Goal: Information Seeking & Learning: Learn about a topic

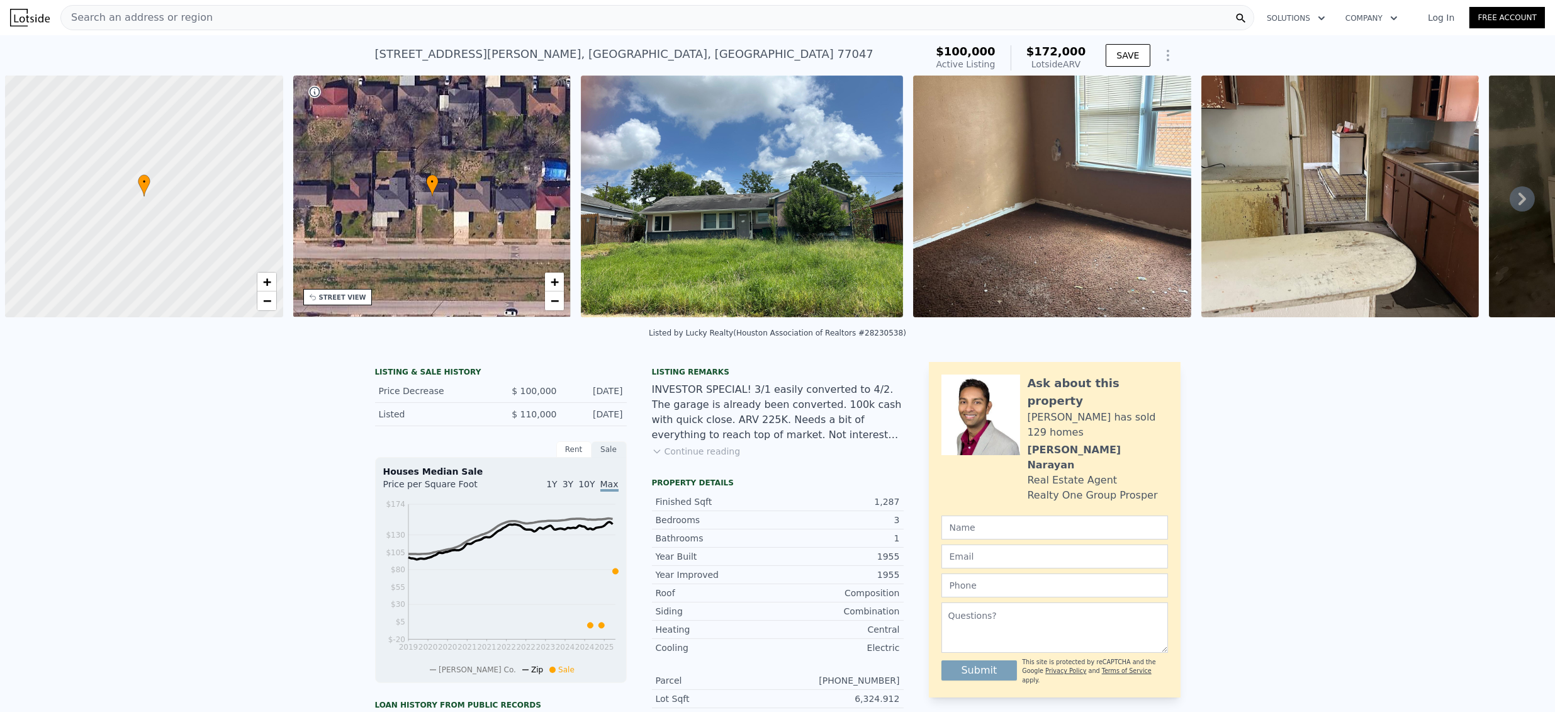
scroll to position [0, 5]
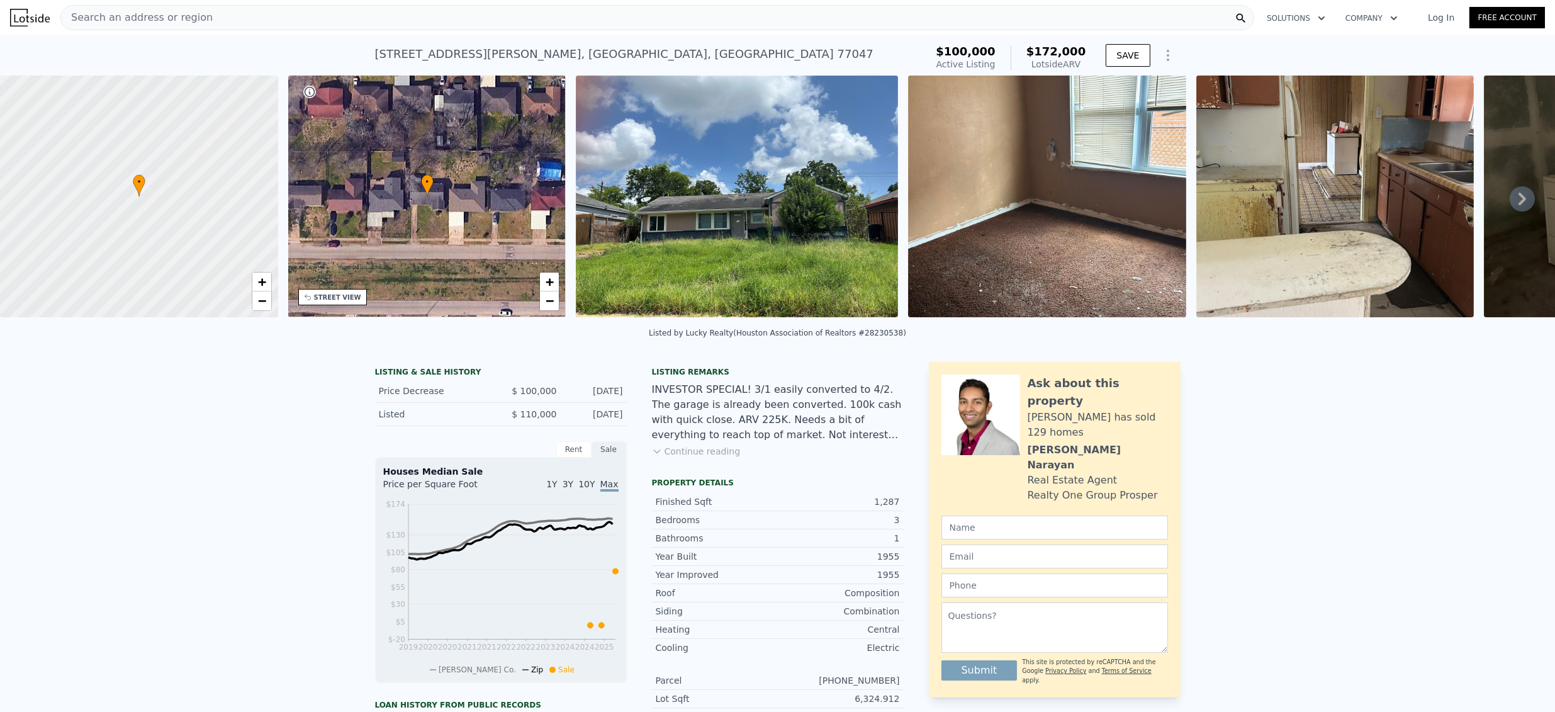
click at [1430, 26] on div "Log In Free Account" at bounding box center [1479, 18] width 132 height 20
click at [1433, 21] on link "Log In" at bounding box center [1441, 17] width 57 height 13
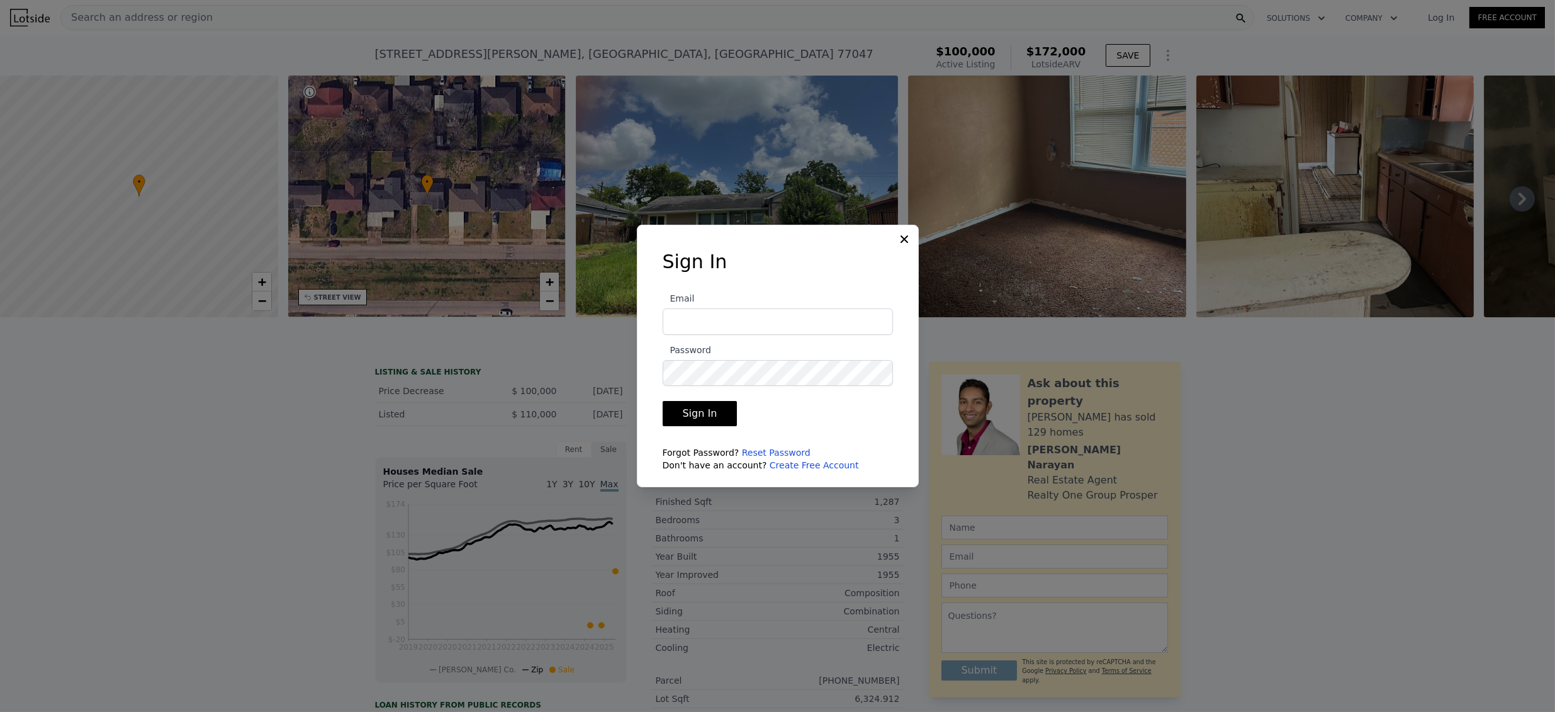
click at [815, 303] on label "Email" at bounding box center [778, 313] width 230 height 44
click at [815, 308] on input "Email" at bounding box center [778, 321] width 230 height 26
click at [817, 316] on input "Email" at bounding box center [778, 321] width 230 height 26
type input "[EMAIL_ADDRESS][DOMAIN_NAME]"
click at [903, 244] on icon at bounding box center [904, 239] width 13 height 13
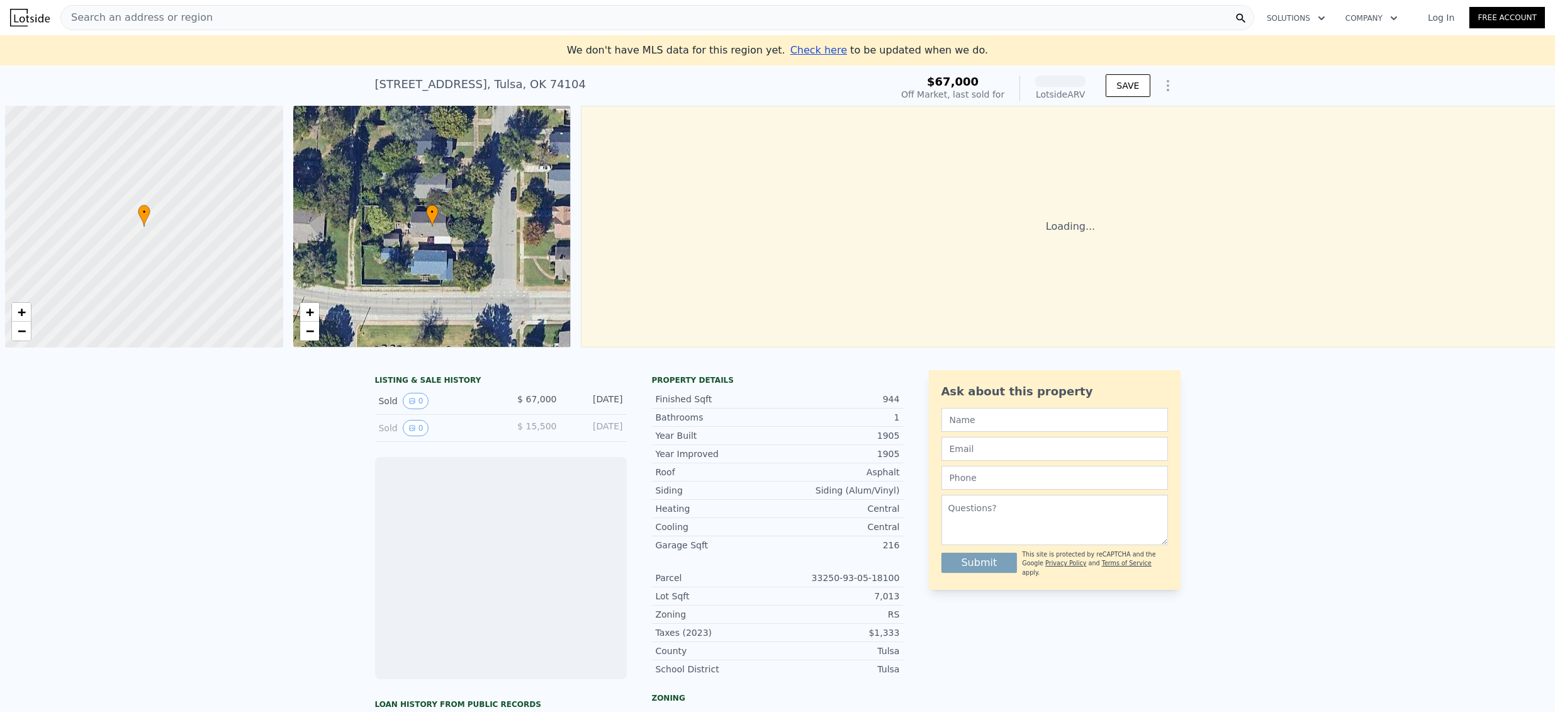
scroll to position [0, 5]
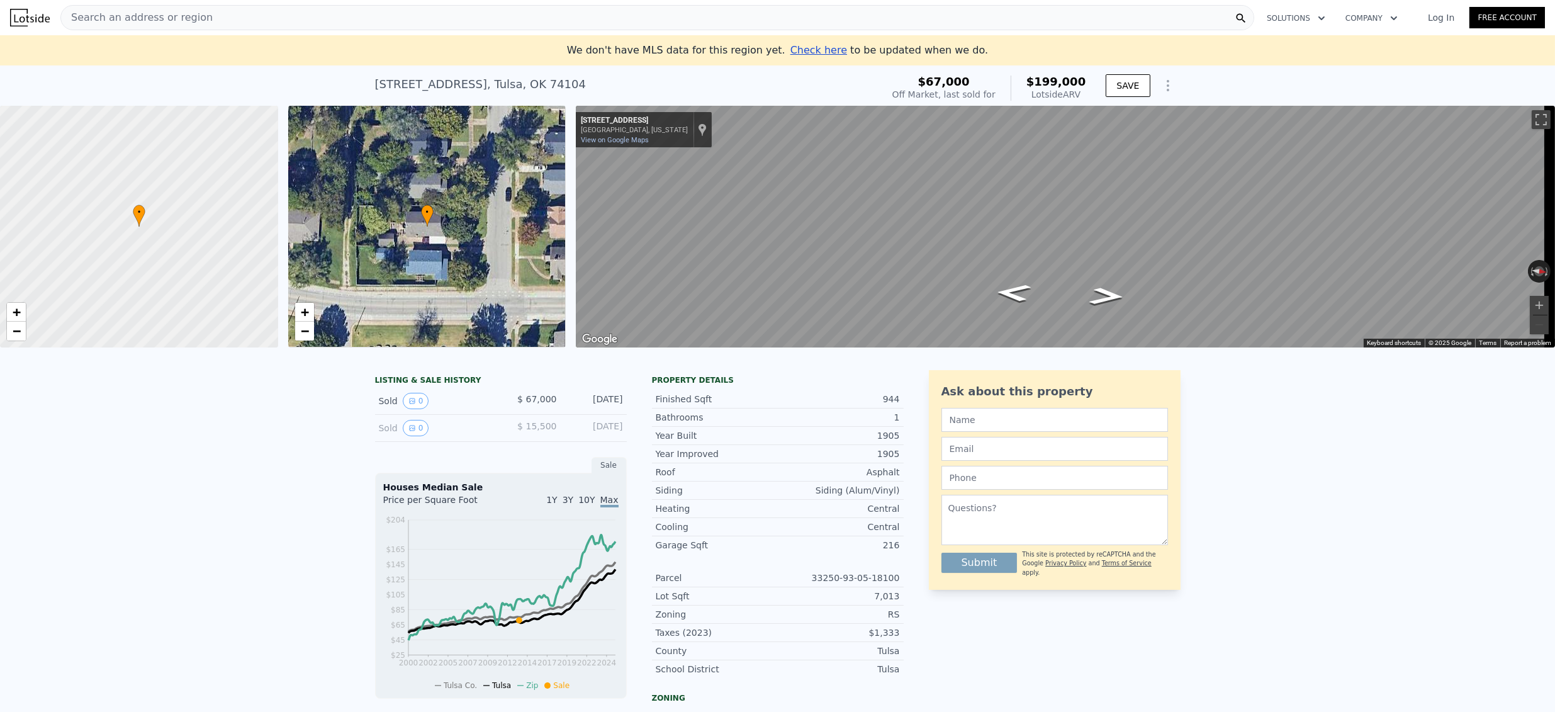
click at [121, 34] on nav "Search an address or region Solutions Company Open main menu Log In Free Account" at bounding box center [777, 17] width 1555 height 35
click at [118, 25] on span "Search an address or region" at bounding box center [137, 17] width 152 height 15
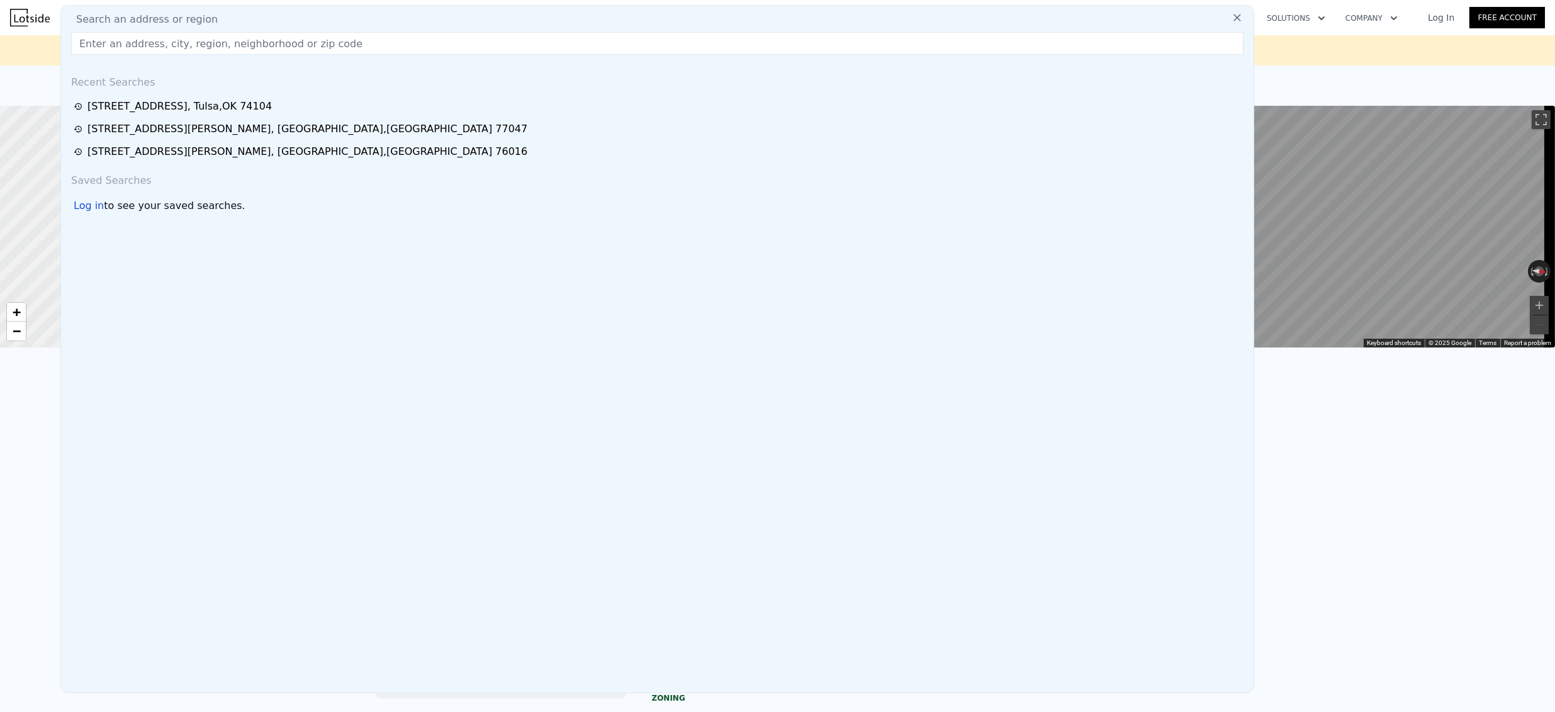
click at [121, 42] on input "text" at bounding box center [657, 43] width 1173 height 23
drag, startPoint x: 118, startPoint y: 25, endPoint x: 121, endPoint y: 42, distance: 17.2
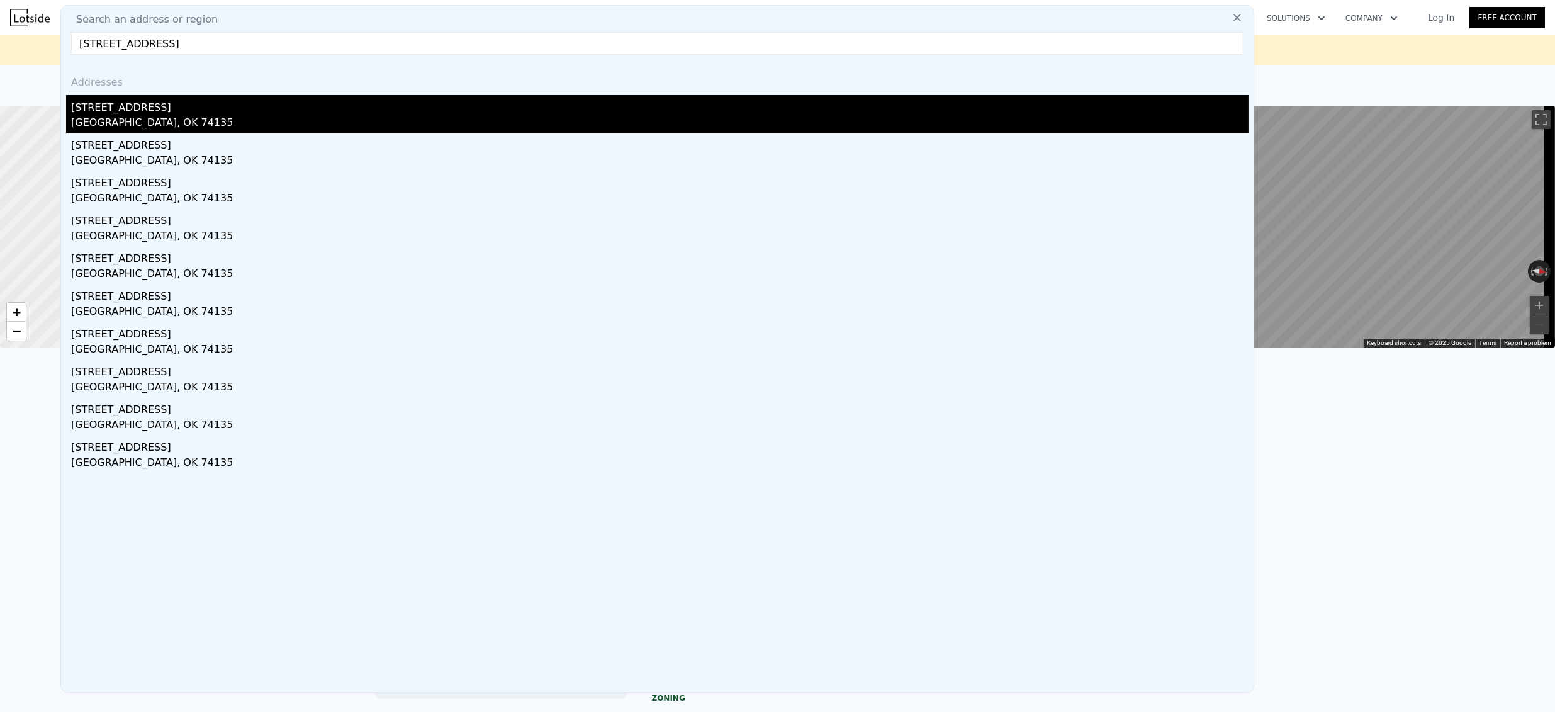
type input "4643 S Oxford Ave, Tulsa, OK 74135"
click at [140, 102] on div "4643 S Oxford Ave" at bounding box center [660, 105] width 1178 height 20
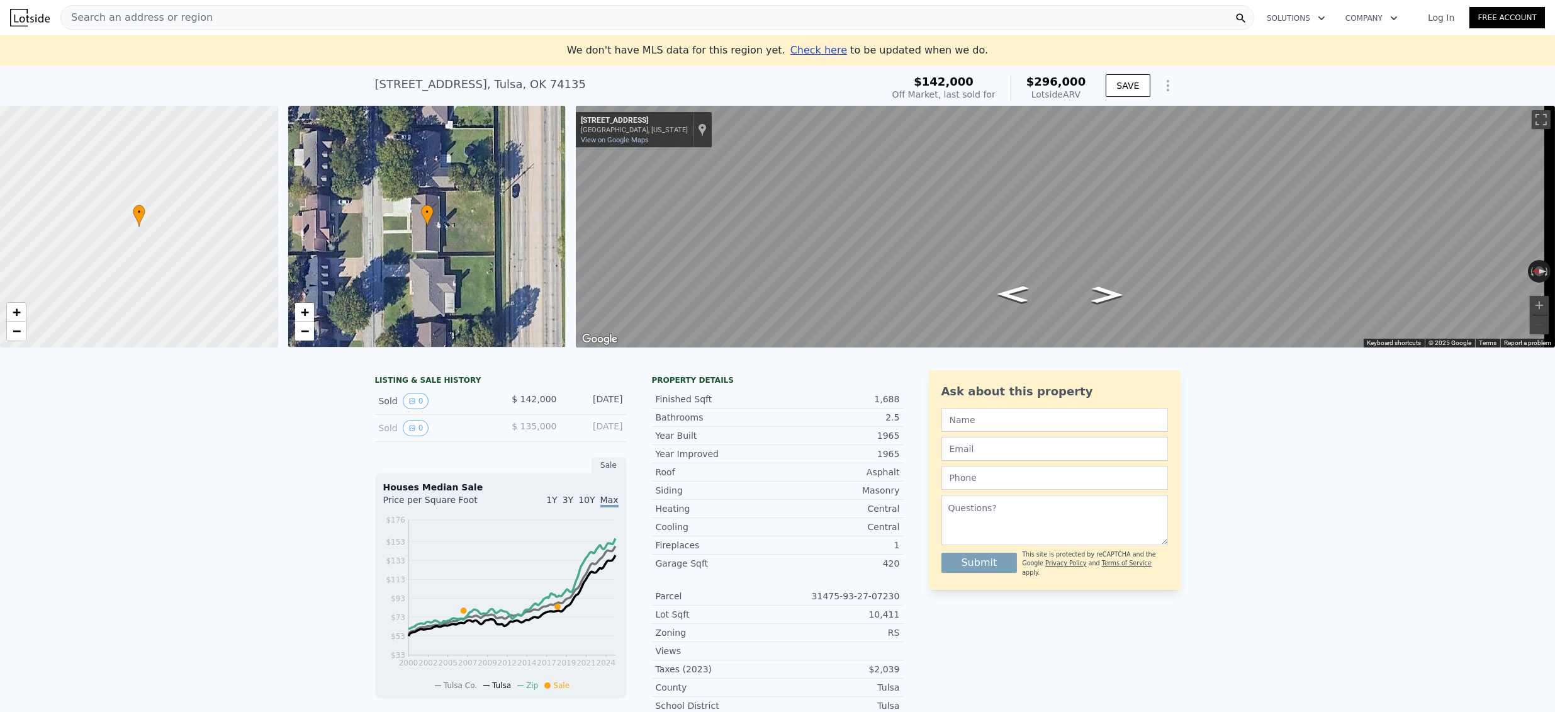
click at [492, 82] on div "4643 S Oxford Ave , Tulsa , OK 74135" at bounding box center [480, 85] width 211 height 18
copy div "4643 S Oxford Ave , Tulsa , OK 74135 Sold Jun 2018 for $142k (~ARV $296k )"
click at [115, 23] on span "Search an address or region" at bounding box center [137, 17] width 152 height 15
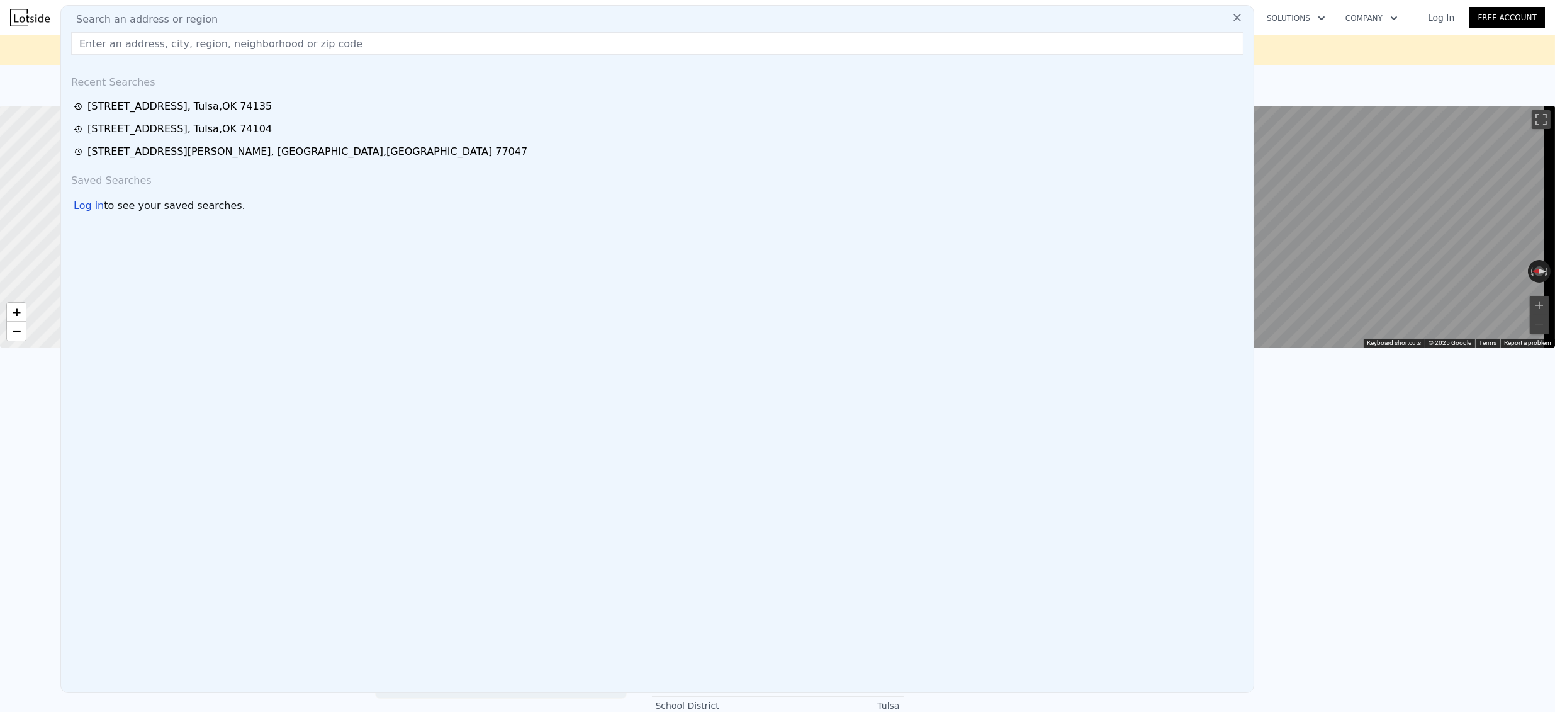
click at [116, 39] on input "text" at bounding box center [657, 43] width 1173 height 23
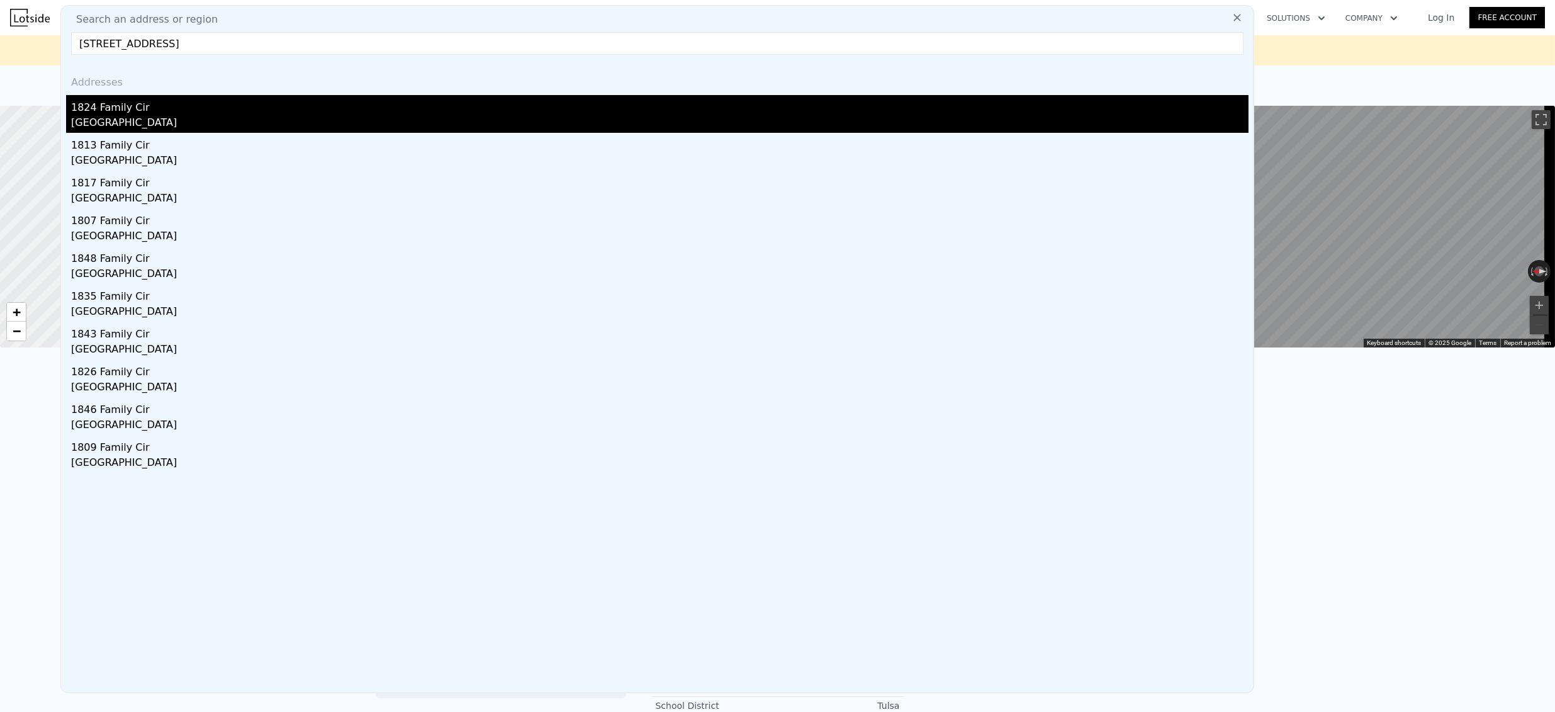
type input "1824 Family Cir, Grand Prairie, TX 75051"
click at [116, 103] on div "1824 Family Cir" at bounding box center [660, 105] width 1178 height 20
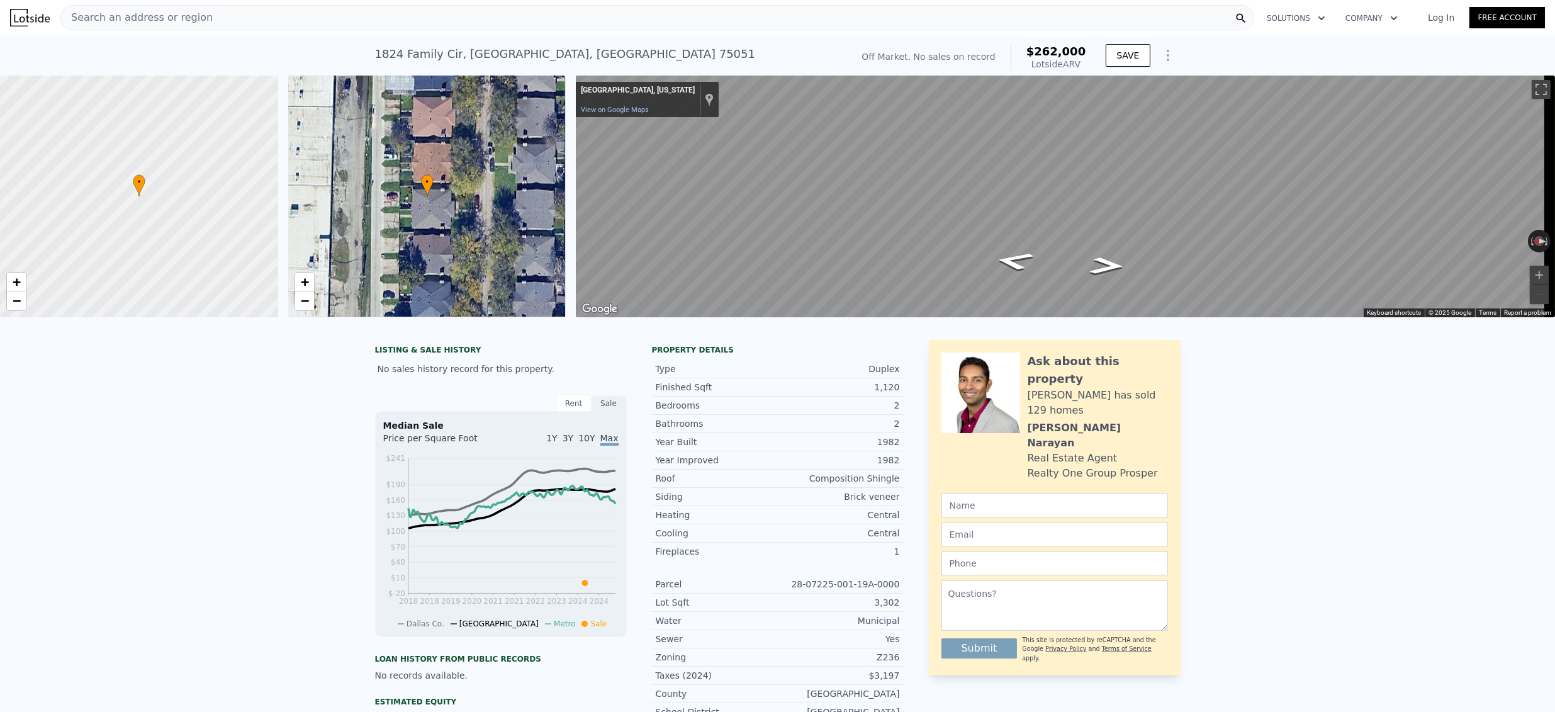
drag, startPoint x: 1087, startPoint y: 65, endPoint x: 1036, endPoint y: 49, distance: 53.4
click at [1036, 49] on div "Off Market. No sales on record $262,000 Lotside ARV" at bounding box center [974, 57] width 234 height 35
click at [1036, 49] on span "$262,000" at bounding box center [1057, 51] width 60 height 13
drag, startPoint x: 1086, startPoint y: 66, endPoint x: 1006, endPoint y: 52, distance: 81.2
click at [1006, 52] on div "Off Market. No sales on record $262,000 Lotside ARV" at bounding box center [974, 57] width 234 height 35
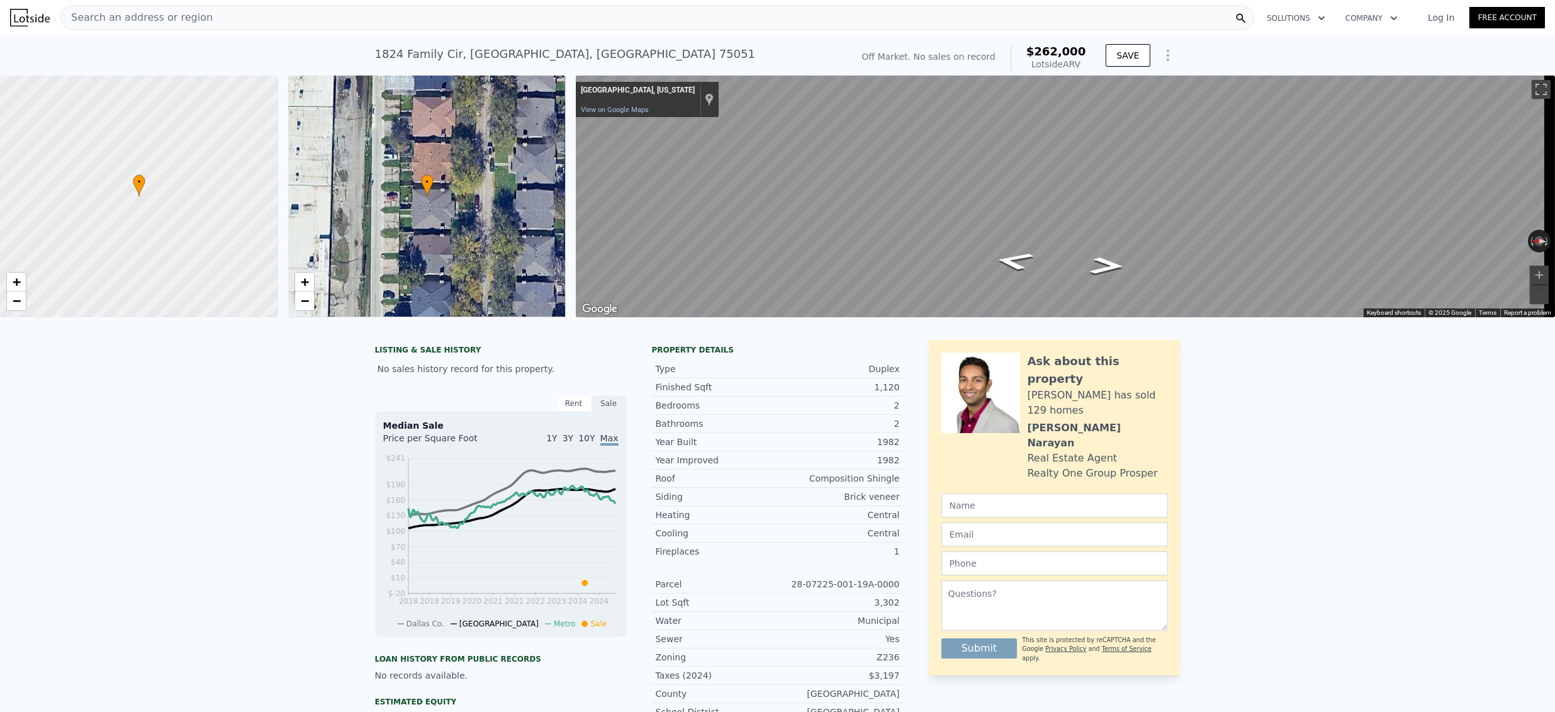
click at [1008, 51] on div "Off Market. No sales on record $262,000 Lotside ARV" at bounding box center [974, 57] width 224 height 25
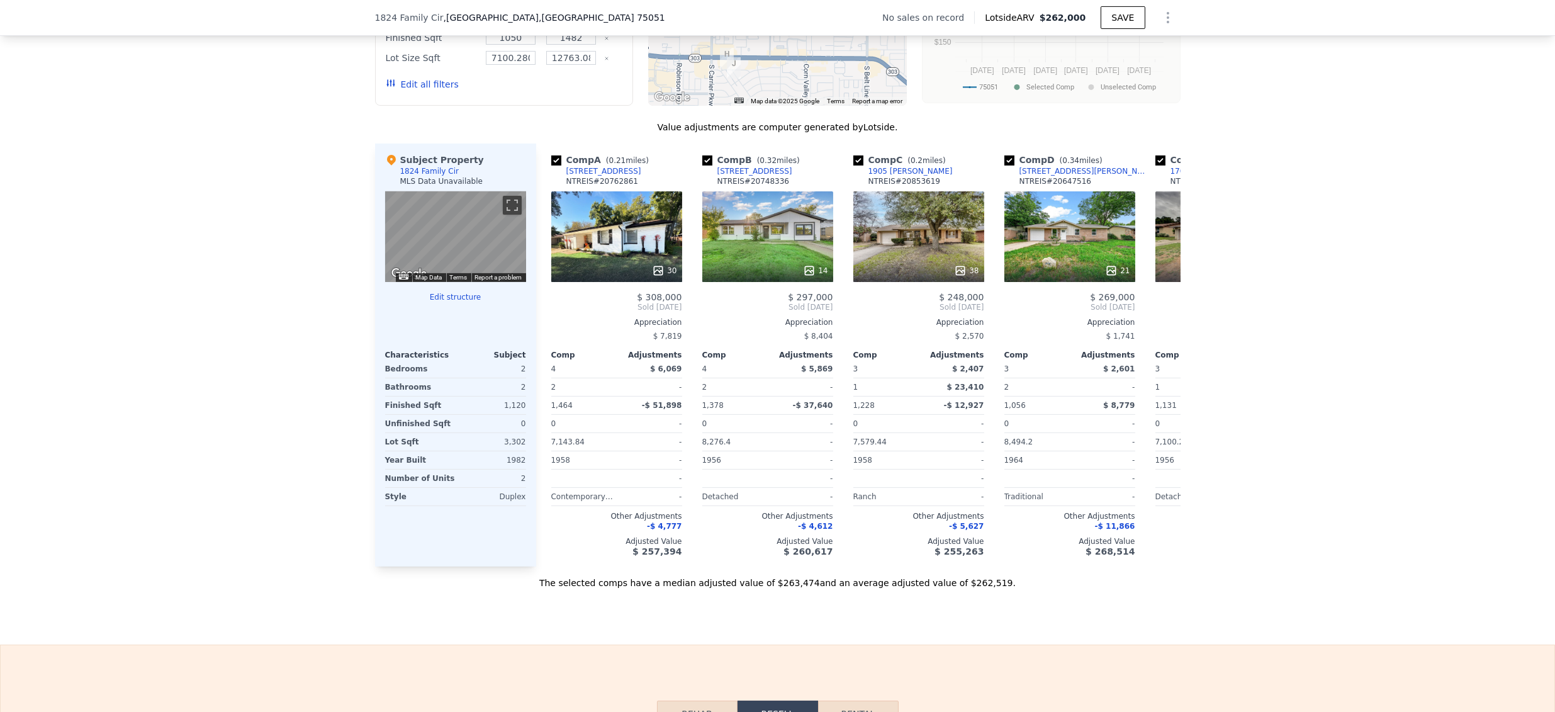
click at [257, 184] on div "We found 12 sales that match your search Filters Map Prices Modify Comp Filters…" at bounding box center [777, 226] width 1555 height 728
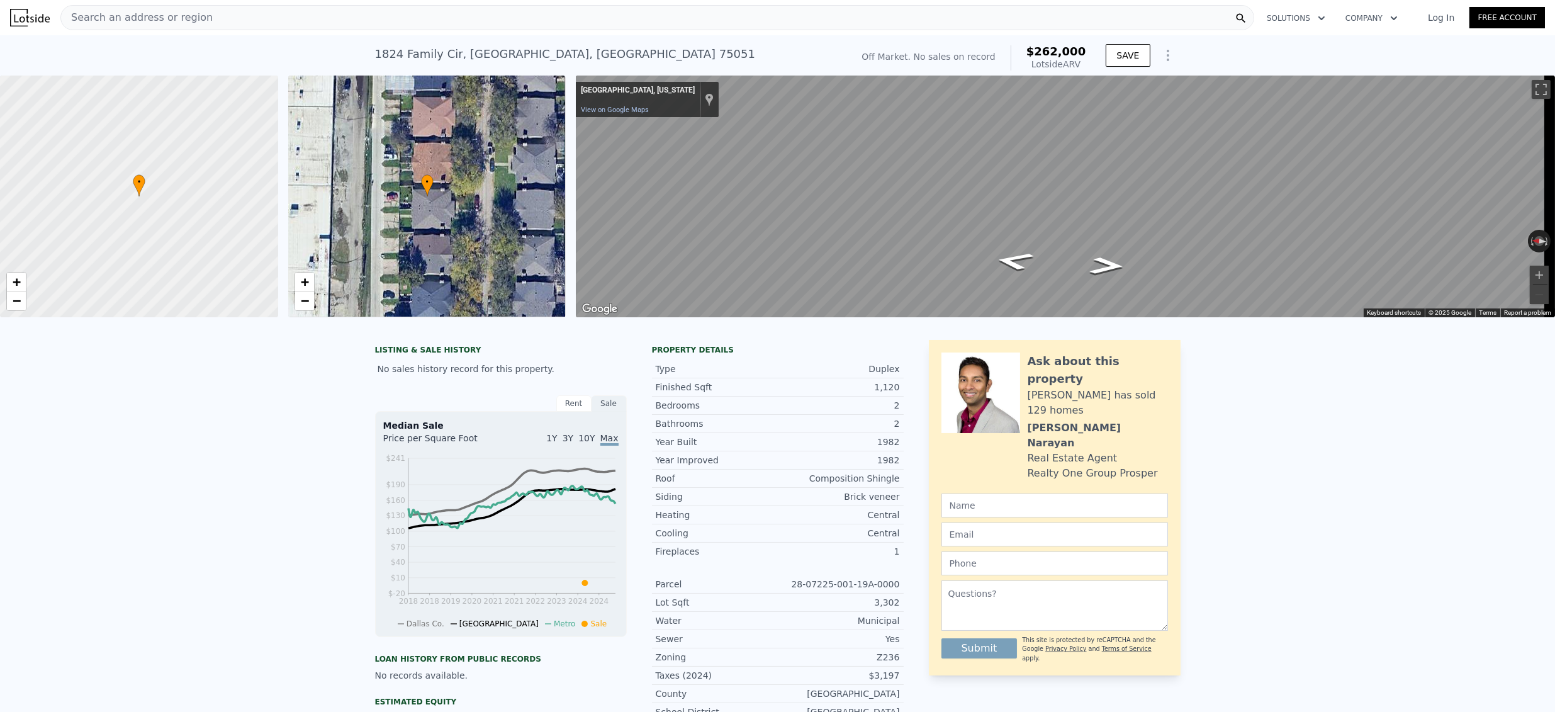
click at [121, 11] on span "Search an address or region" at bounding box center [137, 17] width 152 height 15
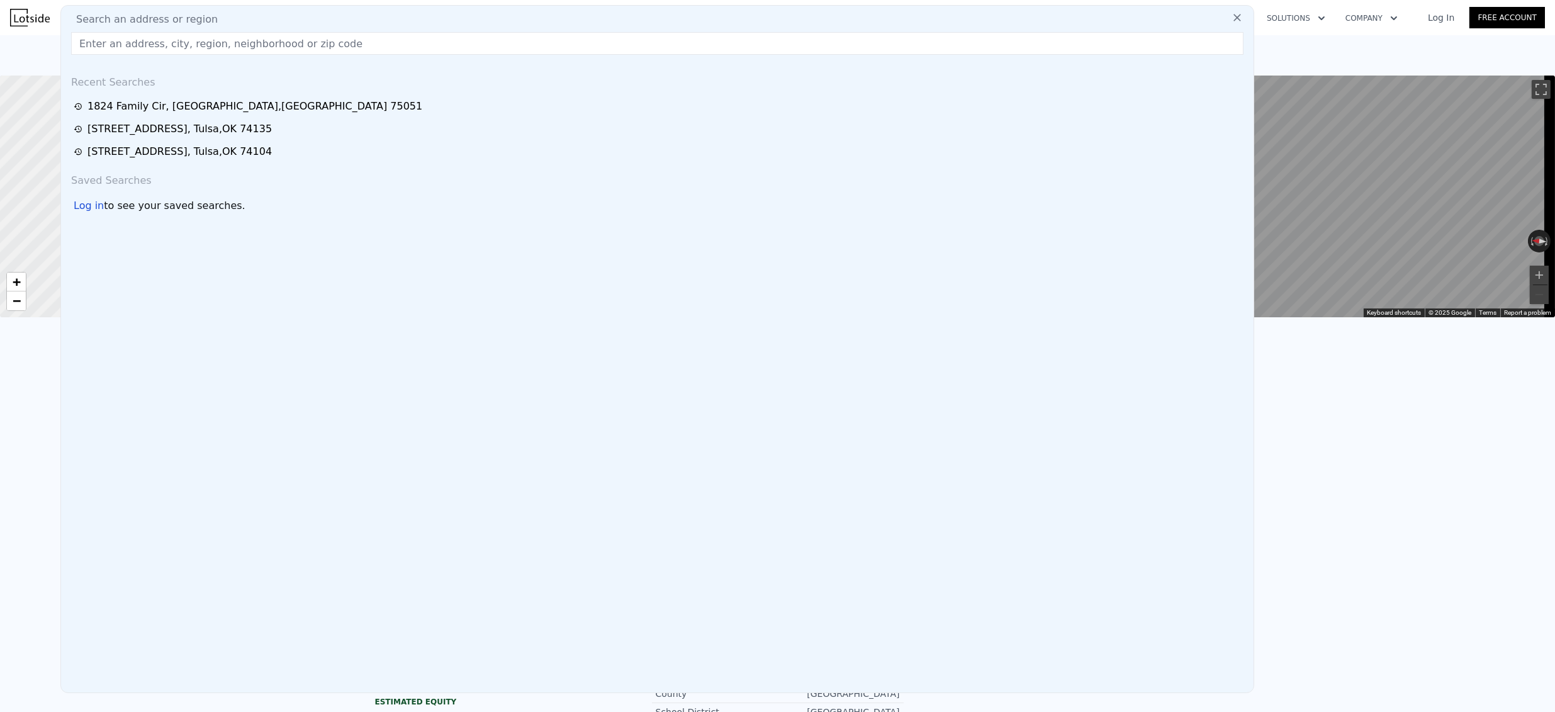
click at [118, 52] on input "text" at bounding box center [657, 43] width 1173 height 23
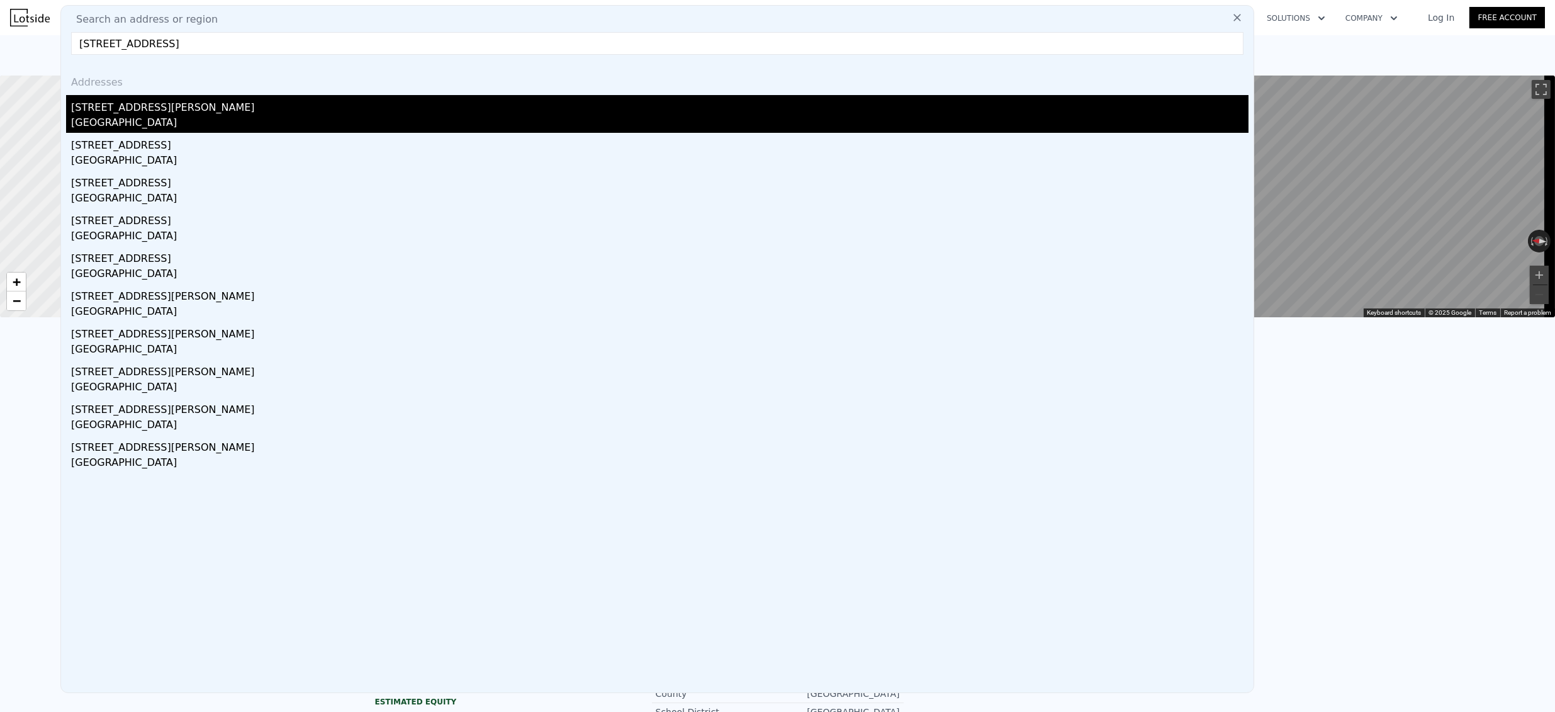
type input "1516 S Lakeside Dr APT 112, Lake Worth, FL 33460"
click at [176, 118] on div "Lake Worth, FL 33460" at bounding box center [660, 124] width 1178 height 18
